Goal: Information Seeking & Learning: Check status

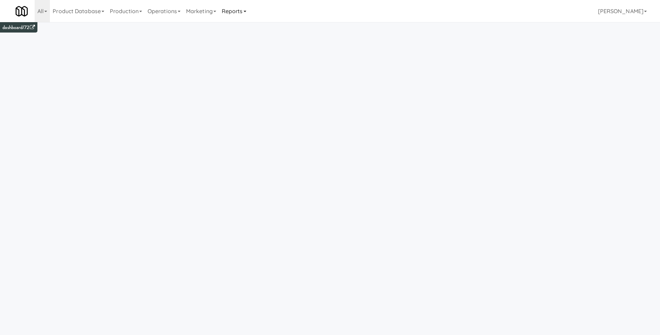
click at [242, 15] on link "Reports" at bounding box center [234, 11] width 30 height 22
click at [257, 51] on link "Payouts" at bounding box center [246, 55] width 55 height 12
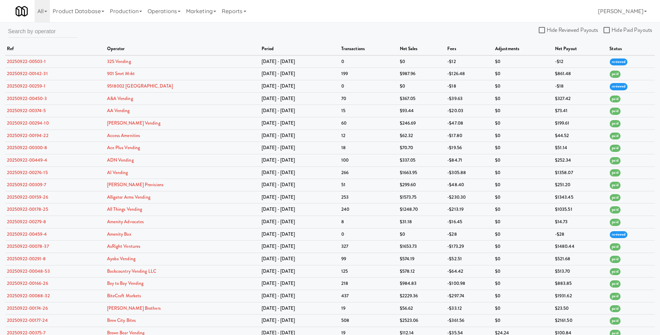
click at [46, 41] on div at bounding box center [42, 34] width 69 height 18
click at [47, 34] on input "text" at bounding box center [42, 31] width 69 height 13
type input "325 vending"
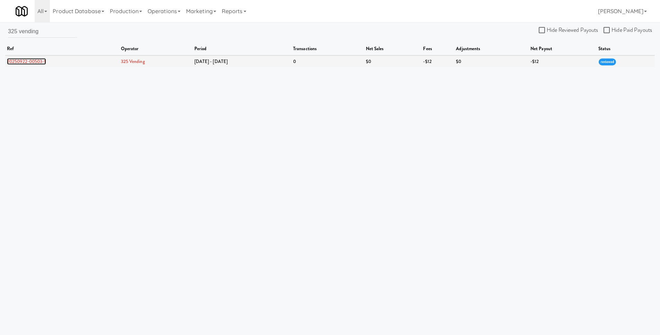
click at [42, 60] on link "20250922-00503-1" at bounding box center [26, 61] width 39 height 7
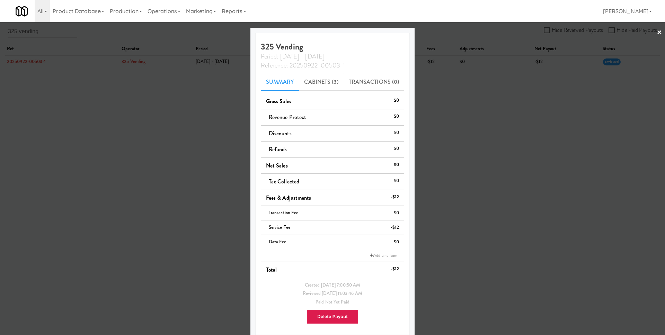
click at [146, 74] on div at bounding box center [332, 167] width 665 height 335
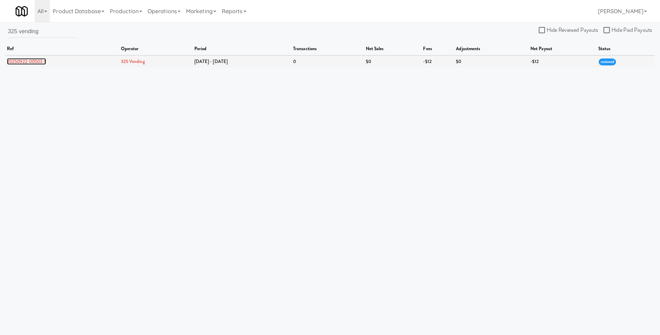
click at [41, 62] on link "20250922-00503-1" at bounding box center [26, 61] width 39 height 7
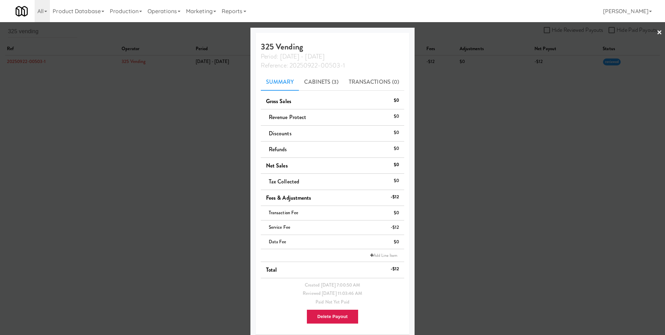
click at [508, 230] on div at bounding box center [332, 167] width 665 height 335
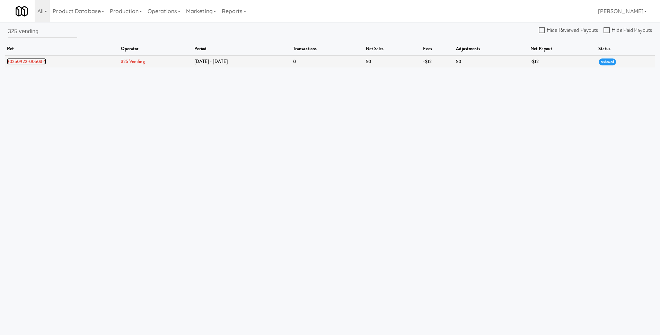
click at [35, 63] on link "20250922-00503-1" at bounding box center [26, 61] width 39 height 7
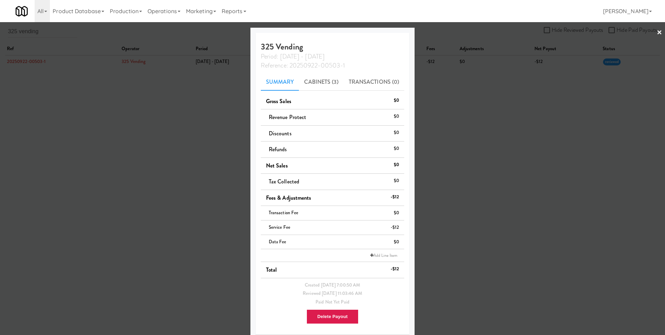
click at [486, 79] on div at bounding box center [332, 167] width 665 height 335
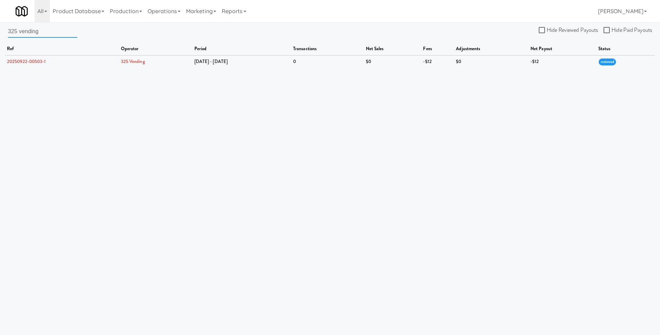
drag, startPoint x: 44, startPoint y: 29, endPoint x: 9, endPoint y: 33, distance: 35.9
click at [9, 33] on input "325 vending" at bounding box center [42, 31] width 69 height 13
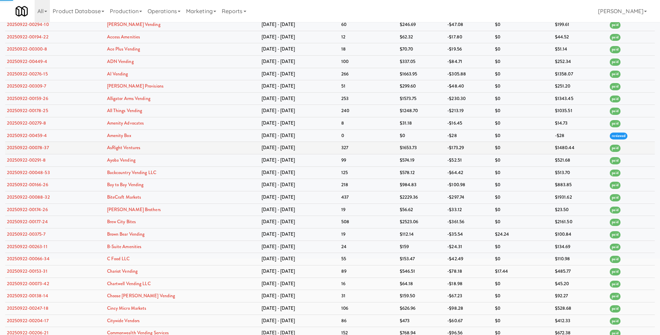
scroll to position [100, 0]
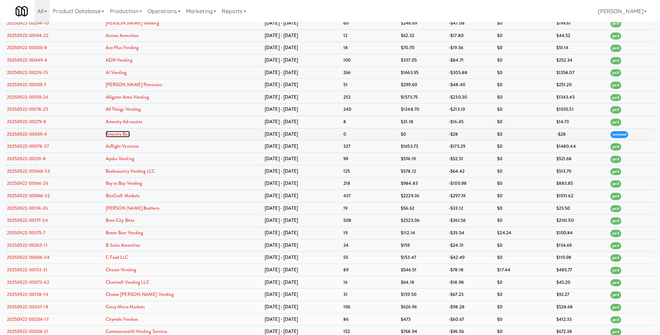
click at [130, 133] on link "Amenity Box" at bounding box center [118, 134] width 24 height 7
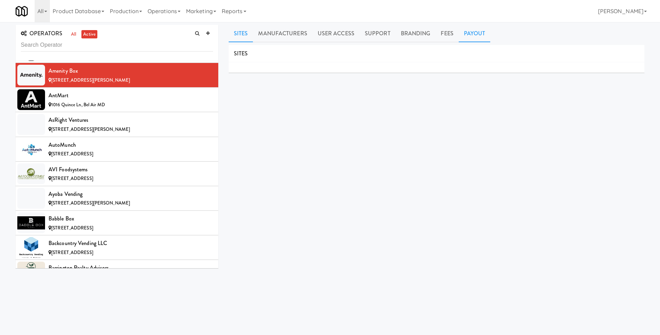
click at [479, 29] on link "Payout" at bounding box center [475, 33] width 32 height 17
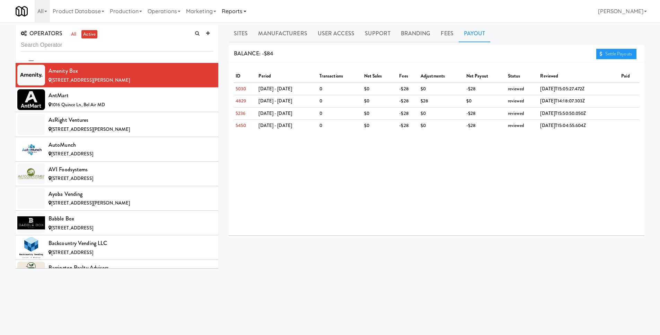
click at [240, 10] on link "Reports" at bounding box center [234, 11] width 30 height 22
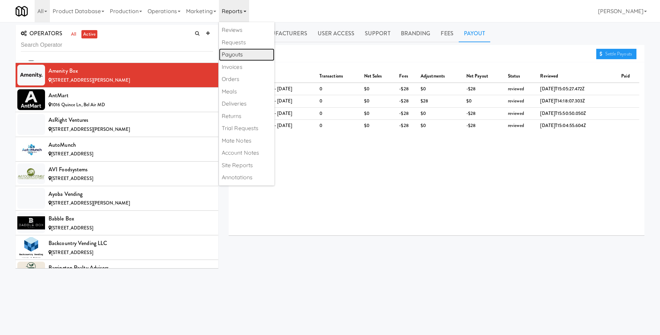
click at [247, 58] on link "Payouts" at bounding box center [246, 55] width 55 height 12
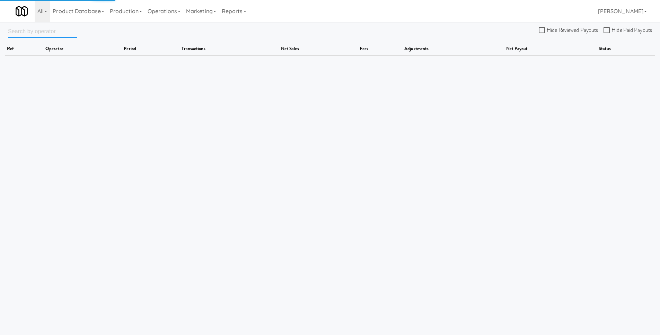
click at [52, 33] on input "text" at bounding box center [42, 31] width 69 height 13
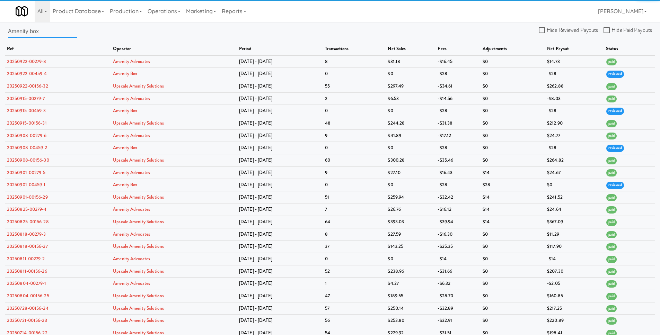
type input "Amenity box"
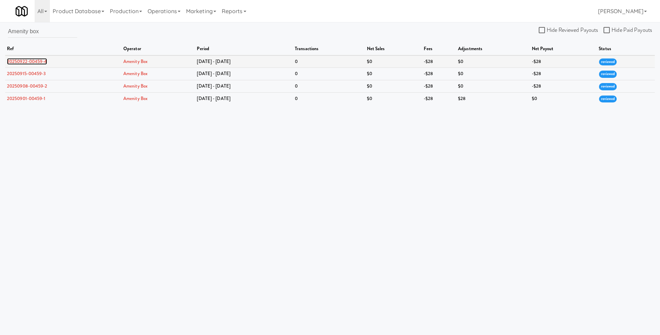
click at [43, 61] on link "20250922-00459-4" at bounding box center [27, 61] width 40 height 7
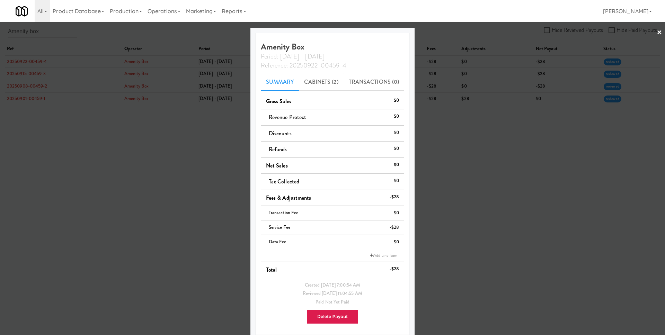
click at [494, 188] on div at bounding box center [332, 167] width 665 height 335
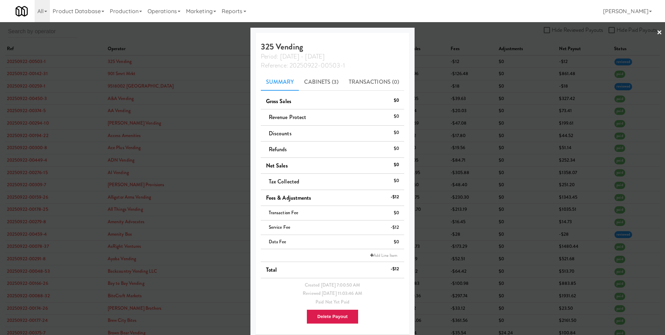
click at [201, 112] on div at bounding box center [332, 167] width 665 height 335
click at [210, 91] on div at bounding box center [332, 167] width 665 height 335
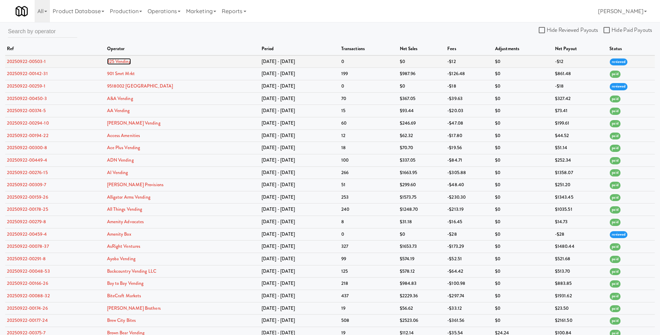
click at [130, 62] on link "325 Vending" at bounding box center [119, 61] width 24 height 7
drag, startPoint x: 144, startPoint y: 63, endPoint x: 114, endPoint y: 63, distance: 29.5
click at [114, 63] on td "325 Vending" at bounding box center [182, 61] width 155 height 12
copy link "325 Vending"
click at [133, 11] on link "Production" at bounding box center [126, 11] width 38 height 22
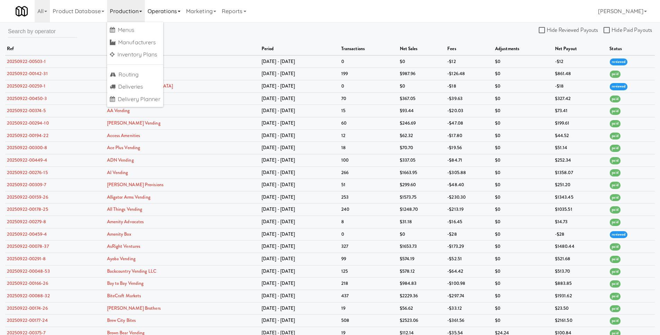
click at [162, 11] on link "Operations" at bounding box center [164, 11] width 38 height 22
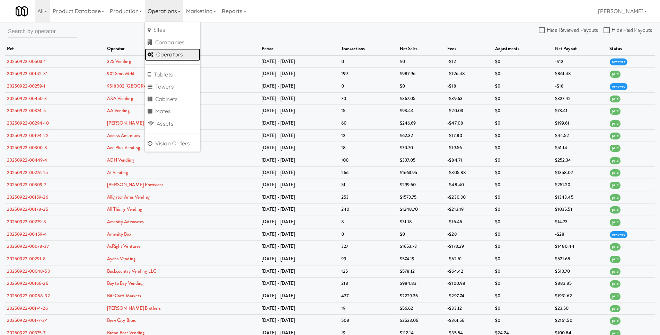
click at [173, 52] on link "Operators" at bounding box center [172, 55] width 55 height 12
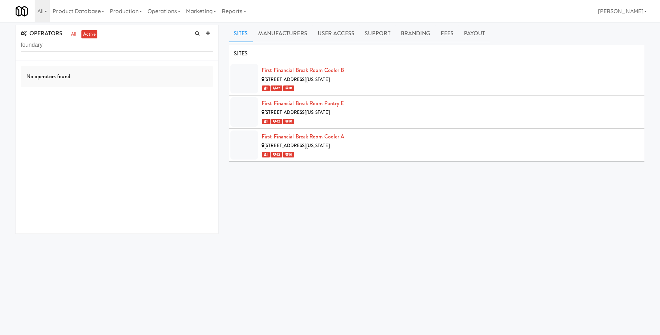
type input "foundary"
click at [162, 10] on link "Operations" at bounding box center [164, 11] width 38 height 22
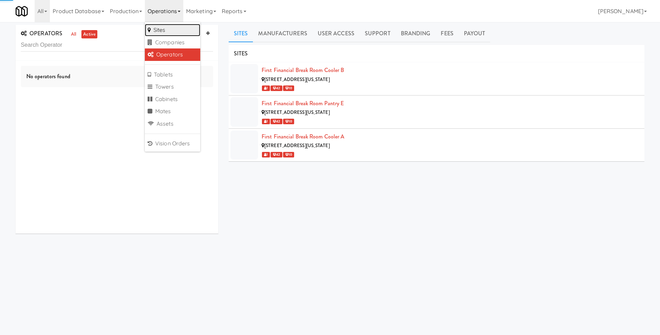
click at [165, 26] on link "Sites" at bounding box center [172, 30] width 55 height 12
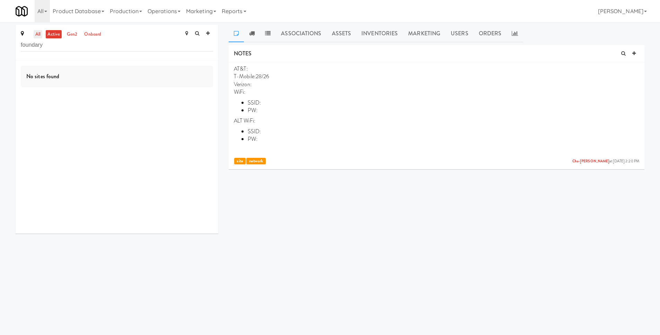
click at [40, 36] on link "all" at bounding box center [38, 34] width 9 height 9
click at [67, 46] on input "foundary" at bounding box center [117, 45] width 192 height 13
type input "d"
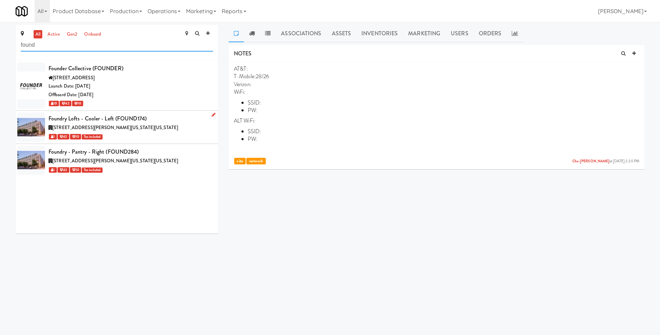
type input "found"
click at [115, 116] on div "Foundry Lofts - Cooler - Left (FOUND174)" at bounding box center [131, 119] width 165 height 10
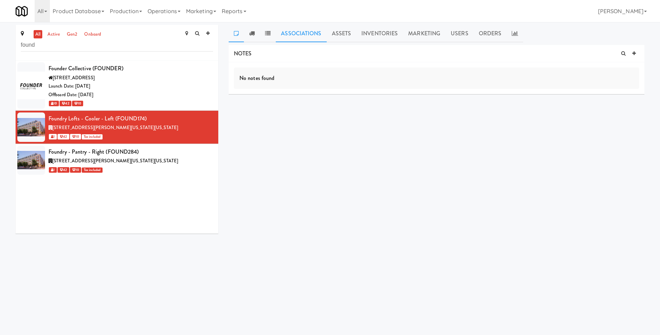
click at [291, 33] on link "Associations" at bounding box center [301, 33] width 51 height 17
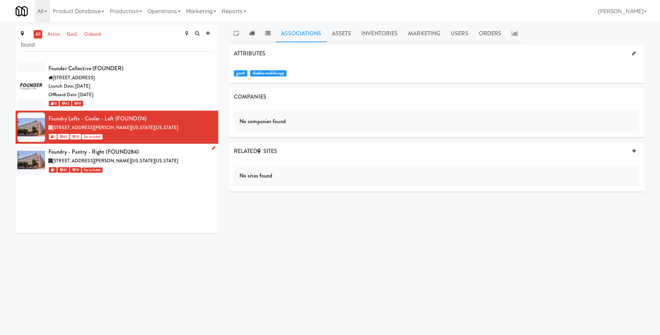
click at [149, 151] on div "Foundry - Pantry - Right (FOUND284)" at bounding box center [131, 152] width 165 height 10
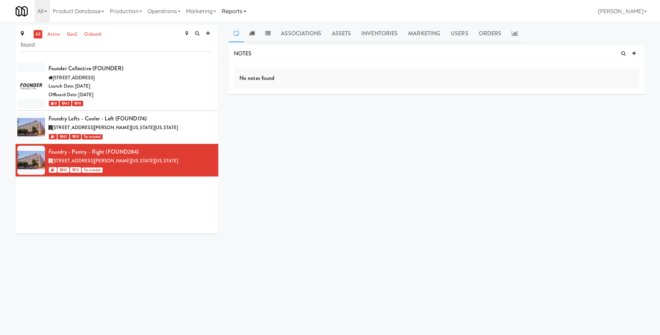
click at [246, 11] on icon at bounding box center [245, 11] width 3 height 1
click at [255, 51] on link "Payouts" at bounding box center [246, 55] width 55 height 12
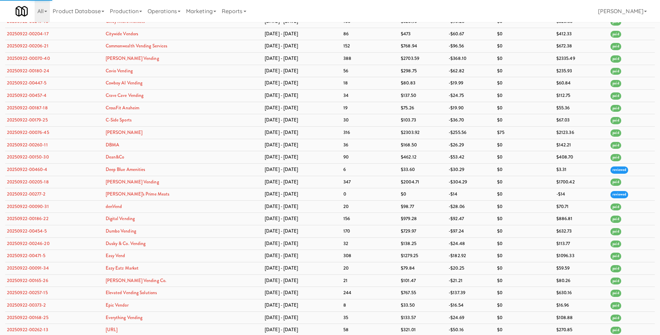
scroll to position [388, 0]
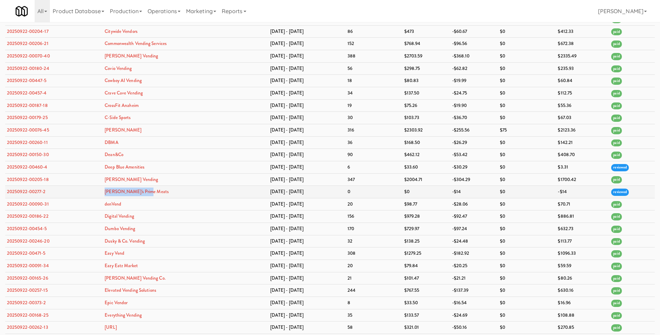
drag, startPoint x: 166, startPoint y: 193, endPoint x: 114, endPoint y: 195, distance: 51.6
click at [114, 195] on td "[PERSON_NAME]'s Prime Meats" at bounding box center [185, 192] width 165 height 12
copy link "[PERSON_NAME]'s Prime Meats"
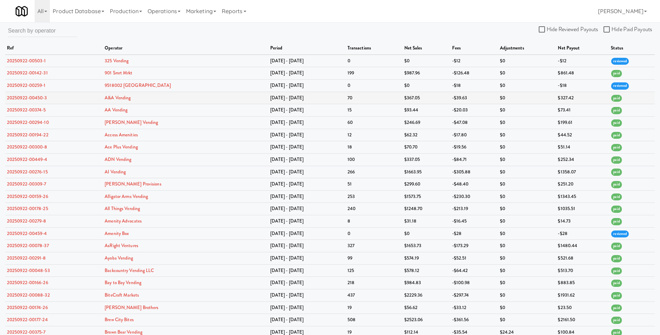
scroll to position [0, 0]
click at [64, 34] on input "text" at bounding box center [42, 31] width 69 height 13
paste input "[PERSON_NAME]'s Prime Meats"
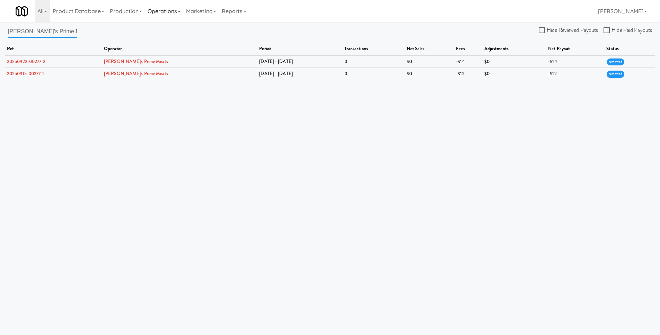
type input "[PERSON_NAME]'s Prime Meats"
drag, startPoint x: 165, startPoint y: 63, endPoint x: 117, endPoint y: 63, distance: 47.1
click at [117, 63] on td "[PERSON_NAME]'s Prime Meats" at bounding box center [179, 61] width 155 height 12
copy link "[PERSON_NAME]'s Prime Meats"
click at [243, 13] on link "Reports" at bounding box center [234, 11] width 30 height 22
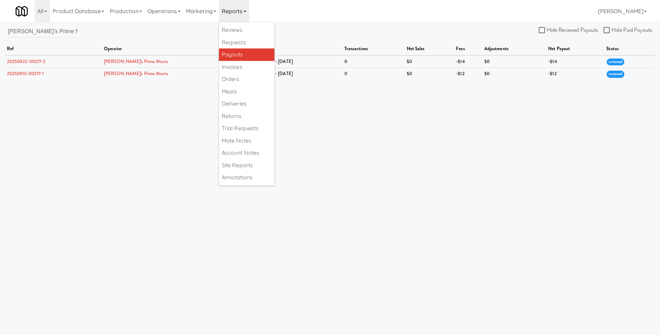
click at [259, 57] on link "Payouts" at bounding box center [246, 55] width 55 height 12
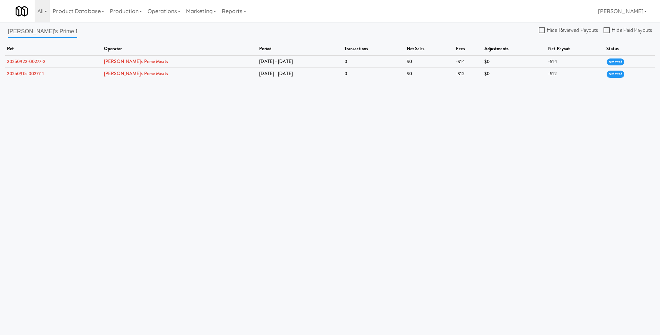
click at [62, 33] on input "[PERSON_NAME]'s Prime Meats" at bounding box center [42, 31] width 69 height 13
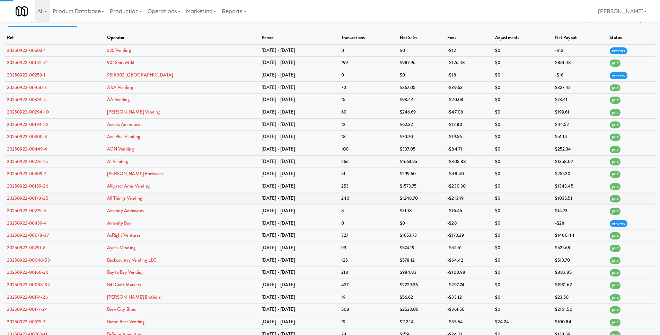
scroll to position [20, 0]
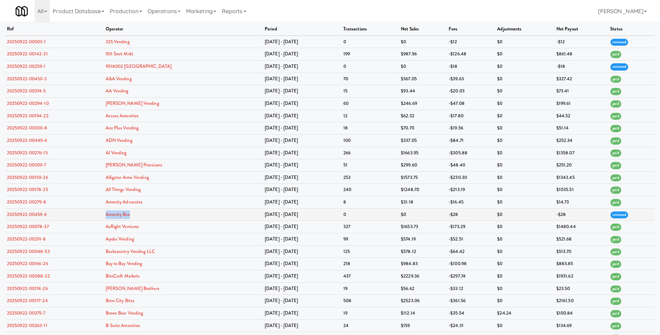
drag, startPoint x: 138, startPoint y: 214, endPoint x: 112, endPoint y: 216, distance: 26.4
click at [112, 216] on td "Amenity Box" at bounding box center [183, 215] width 159 height 12
copy link "Amenity Box"
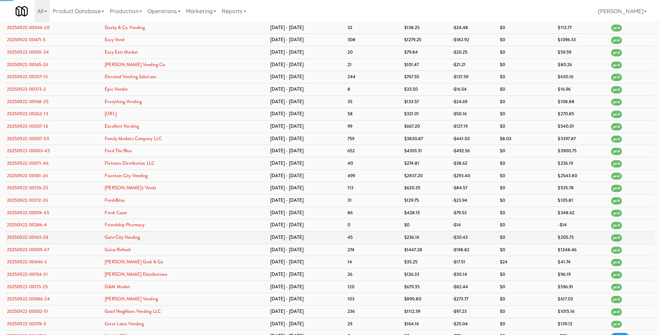
scroll to position [636, 0]
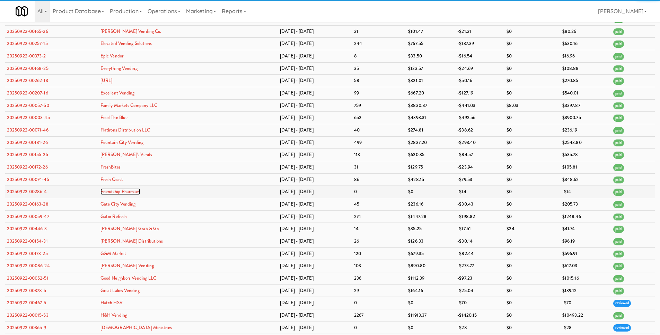
click at [140, 193] on link "Friendship Pharmacy" at bounding box center [120, 192] width 40 height 7
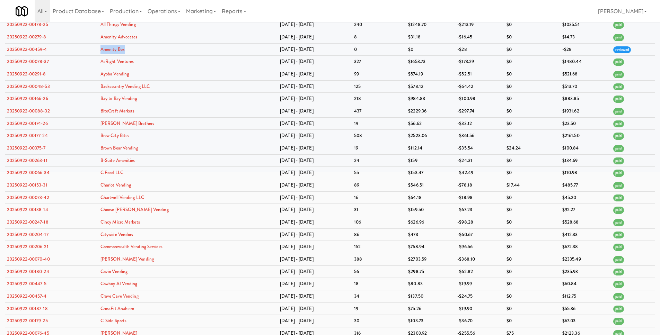
scroll to position [0, 0]
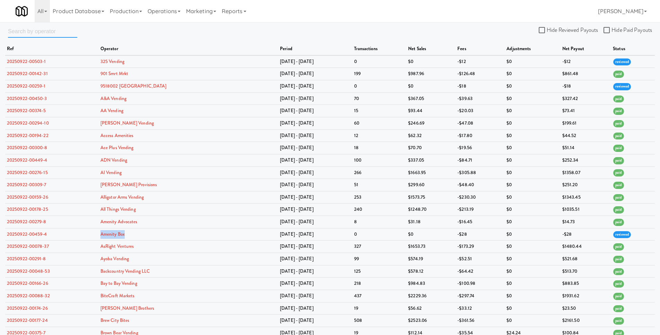
click at [46, 29] on input "text" at bounding box center [42, 31] width 69 height 13
paste input "Hatch HSV"
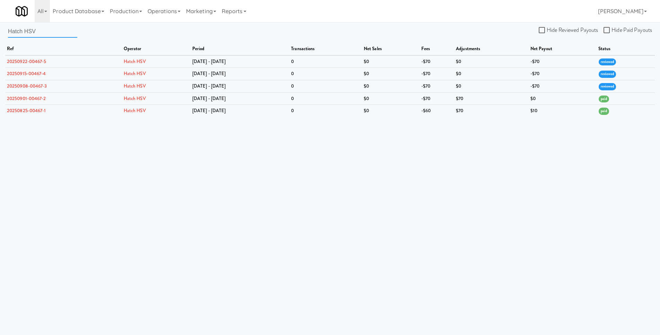
paste input "Hone Vending"
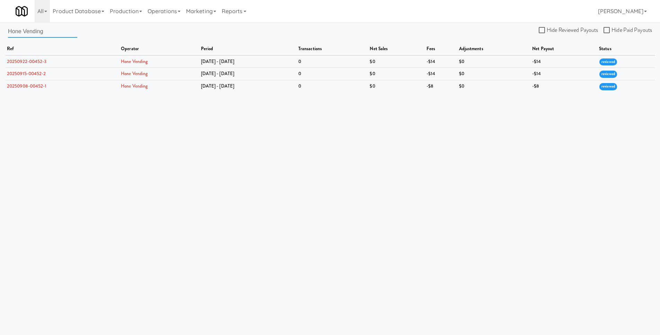
drag, startPoint x: 21, startPoint y: 31, endPoint x: 0, endPoint y: 30, distance: 21.1
click at [0, 30] on div "Hone Vending Hide Reviewed Payouts Hide Paid Payouts ref operator period transa…" at bounding box center [330, 59] width 660 height 68
click at [59, 30] on input "Hone Vending" at bounding box center [42, 31] width 69 height 13
paste input "Luxury Amenities"
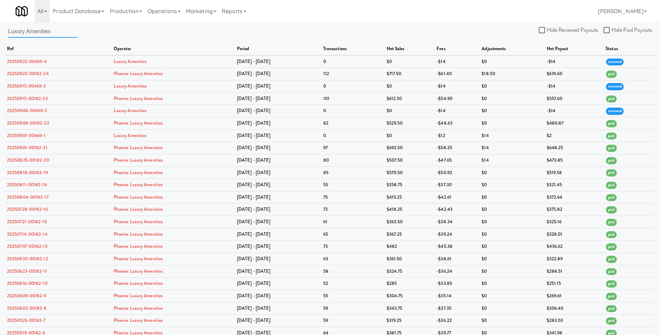
paste input "Piedmont Vista Vending"
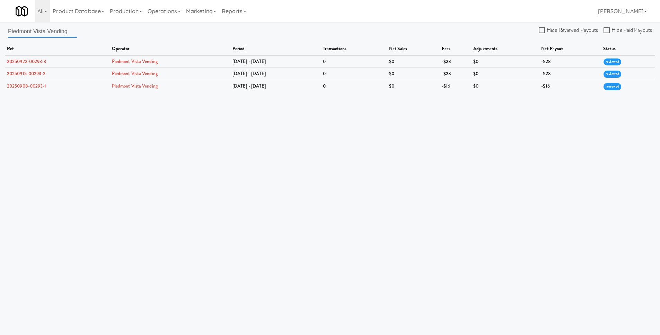
paste input "TapMart"
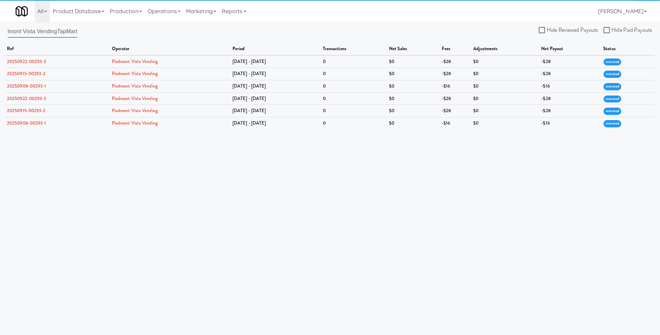
paste input "text"
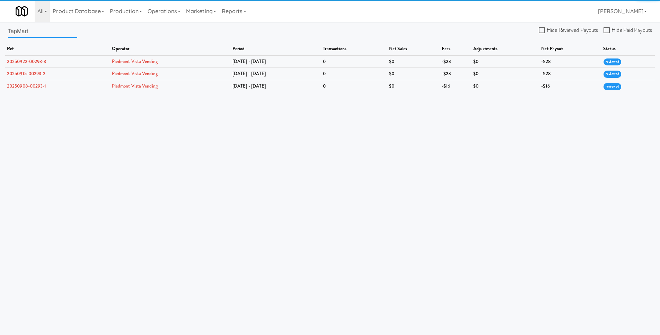
scroll to position [0, 0]
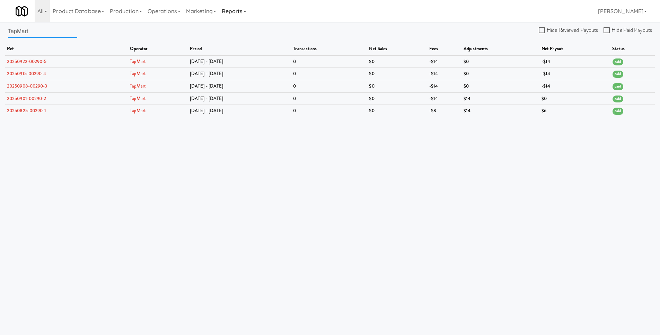
type input "TapMart"
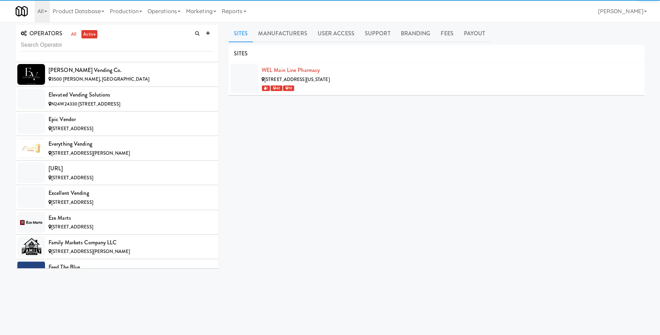
scroll to position [2421, 0]
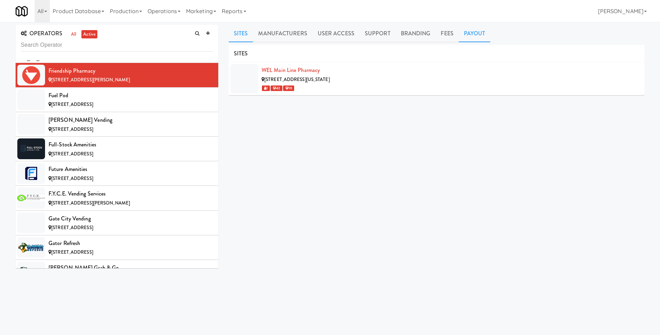
click at [477, 32] on link "Payout" at bounding box center [475, 33] width 32 height 17
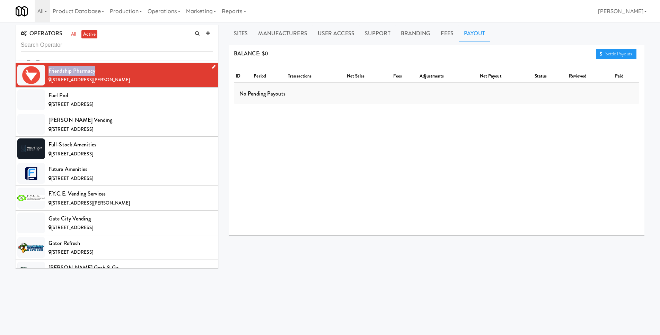
drag, startPoint x: 103, startPoint y: 69, endPoint x: 45, endPoint y: 71, distance: 57.6
click at [45, 71] on li "Friendship Pharmacy 3300 Cottman Ave, Philadelphia PA" at bounding box center [117, 75] width 203 height 25
copy div "Friendship Pharmacy"
click at [234, 19] on link "Reports" at bounding box center [234, 11] width 30 height 22
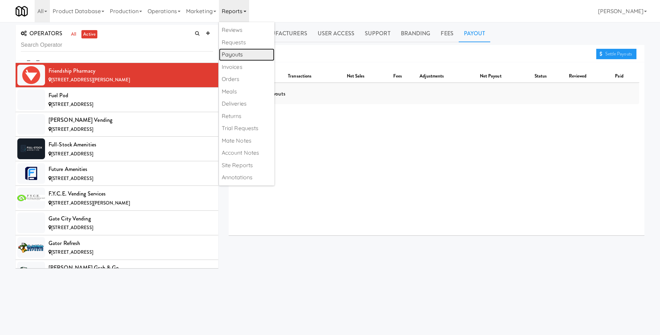
click at [255, 51] on link "Payouts" at bounding box center [246, 55] width 55 height 12
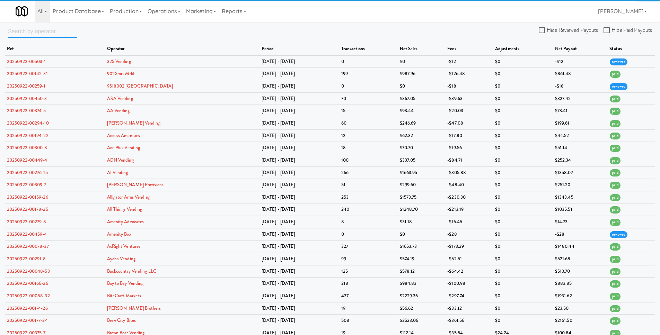
click at [56, 35] on input "text" at bounding box center [42, 31] width 69 height 13
paste input "Friendship Pharmacy"
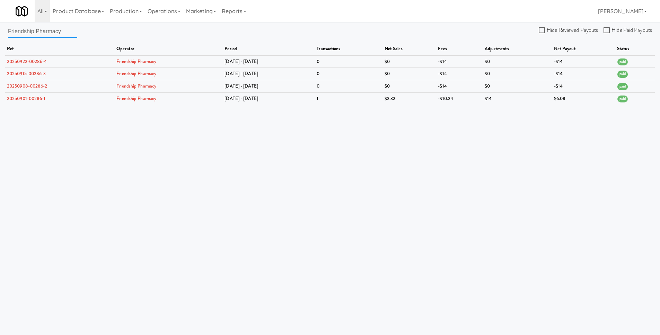
type input "Friendship Pharmacy"
drag, startPoint x: 171, startPoint y: 61, endPoint x: 108, endPoint y: 60, distance: 62.7
click at [108, 60] on tr "20250922-00286-4 Friendship Pharmacy Sep 15 - Sep 21 0 $0 -$14 $0 -$14 paid" at bounding box center [330, 61] width 650 height 12
copy tr "Friendship Pharmacy"
click at [69, 33] on input "Friendship Pharmacy" at bounding box center [42, 31] width 69 height 13
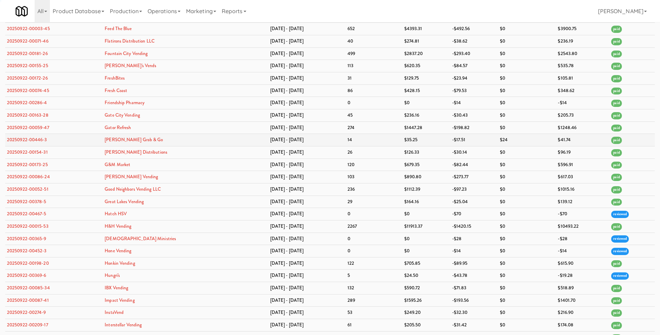
scroll to position [819, 0]
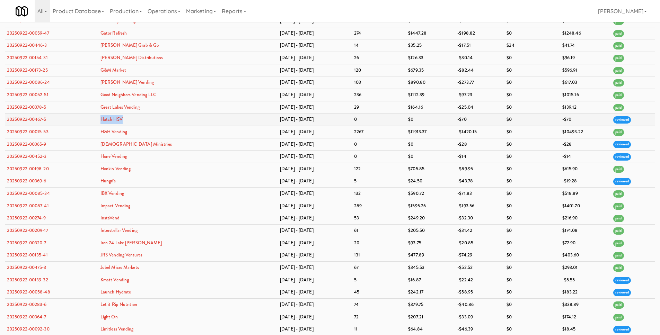
drag, startPoint x: 147, startPoint y: 120, endPoint x: 110, endPoint y: 118, distance: 36.4
click at [110, 118] on td "Hatch HSV" at bounding box center [188, 120] width 179 height 12
copy link "Hatch HSV"
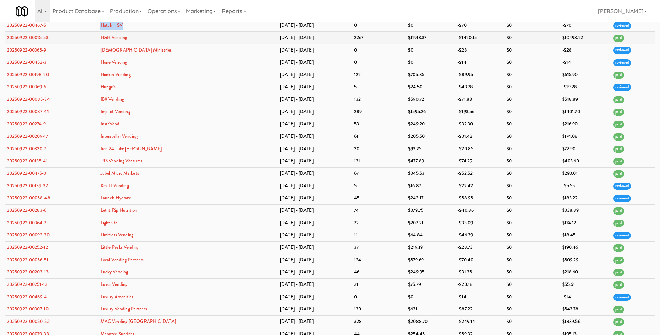
scroll to position [919, 0]
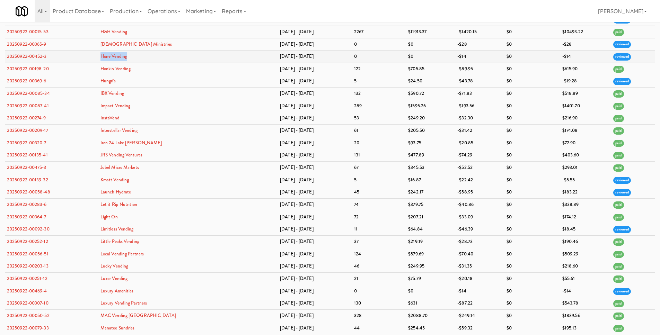
drag, startPoint x: 120, startPoint y: 57, endPoint x: 104, endPoint y: 56, distance: 15.6
click at [104, 56] on tr "20250922-00452-3 Hone Vending Sep 15 - Sep 21 0 $0 -$14 $0 -$14 reviewed" at bounding box center [330, 57] width 650 height 12
copy tr "Hone Vending"
click at [161, 56] on td "Hone Vending" at bounding box center [188, 57] width 179 height 12
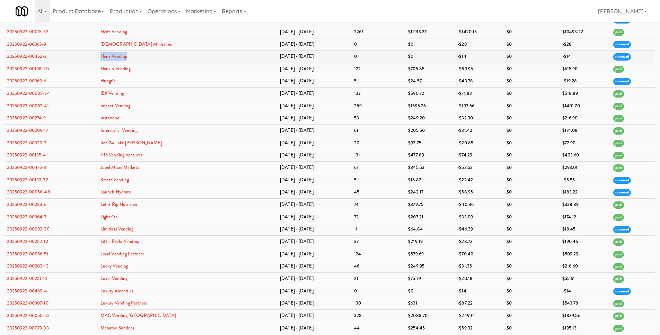
drag, startPoint x: 152, startPoint y: 56, endPoint x: 112, endPoint y: 59, distance: 40.6
click at [112, 59] on td "Hone Vending" at bounding box center [188, 57] width 179 height 12
copy link "Hone Vending"
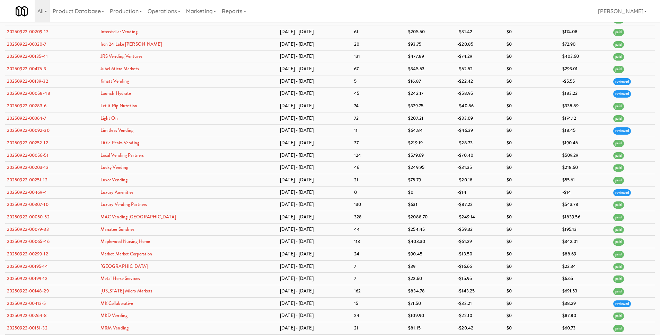
scroll to position [1078, 0]
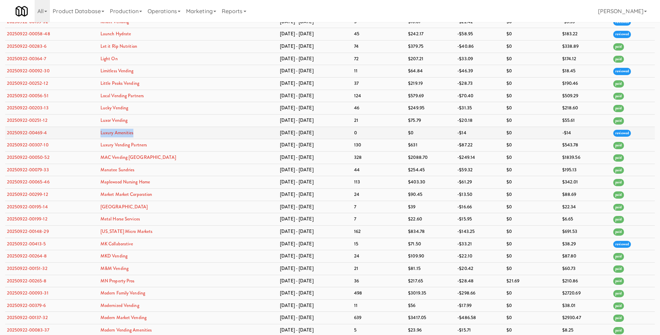
drag, startPoint x: 150, startPoint y: 132, endPoint x: 111, endPoint y: 133, distance: 39.2
click at [111, 133] on td "Luxury Amenities" at bounding box center [188, 133] width 179 height 12
copy link "Luxury Amenities"
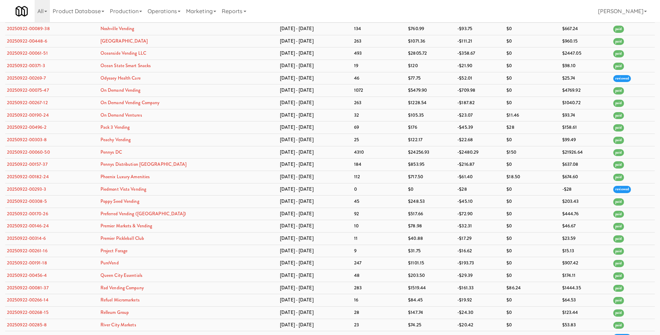
scroll to position [1645, 0]
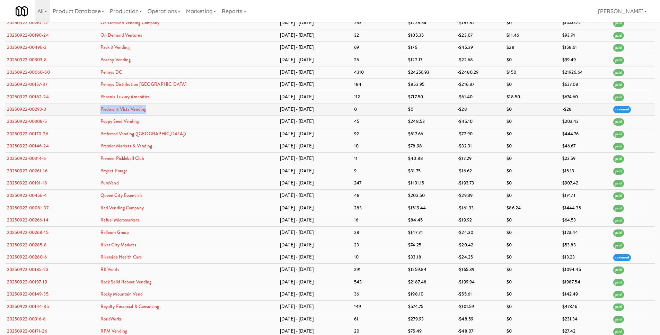
drag, startPoint x: 161, startPoint y: 109, endPoint x: 112, endPoint y: 111, distance: 49.6
click at [112, 111] on td "Piedmont Vista Vending" at bounding box center [188, 109] width 179 height 12
copy link "Piedmont Vista Vending"
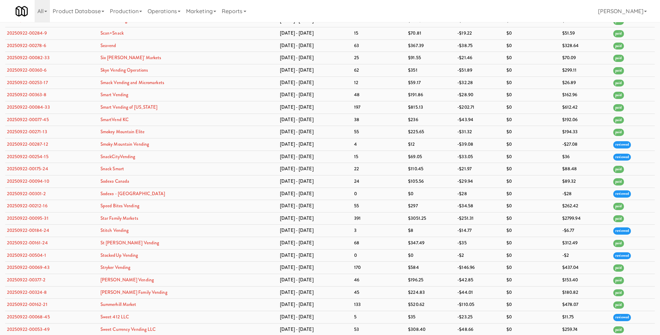
scroll to position [2217, 0]
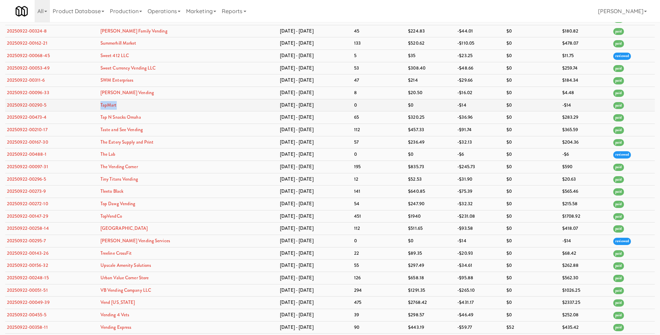
drag, startPoint x: 144, startPoint y: 106, endPoint x: 112, endPoint y: 106, distance: 32.2
click at [112, 106] on td "TapMart" at bounding box center [188, 105] width 179 height 12
copy link "TapMart"
